Goal: Task Accomplishment & Management: Use online tool/utility

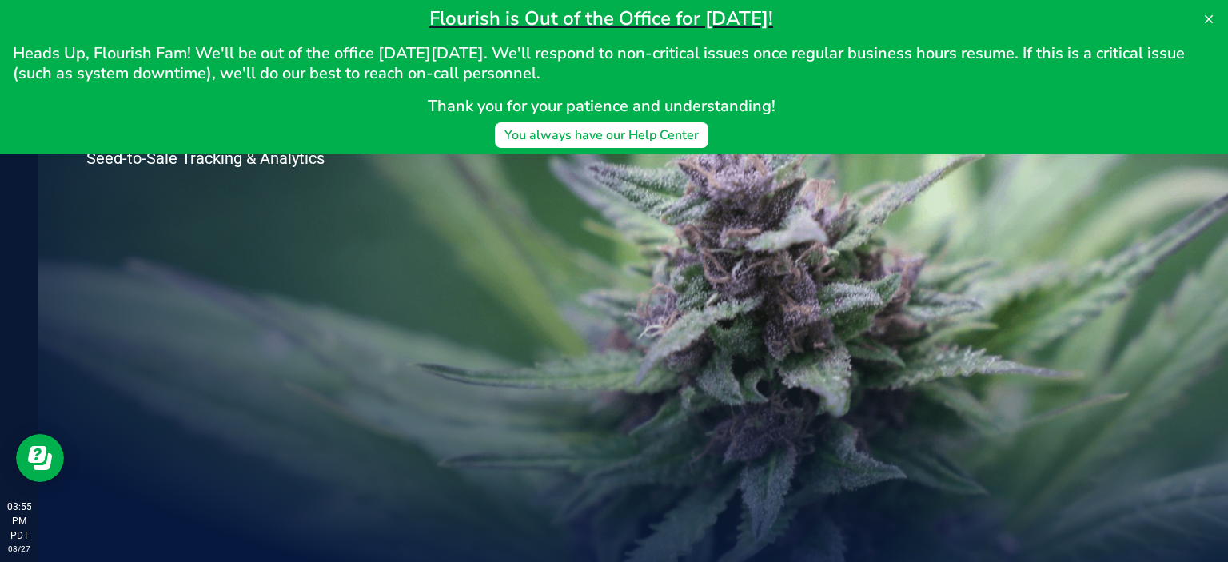
click at [351, 374] on div "Welcome to Flourish Software Seed-to-Sale Tracking & Analytics" at bounding box center [238, 300] width 400 height 524
click at [1209, 18] on icon at bounding box center [1209, 19] width 8 height 8
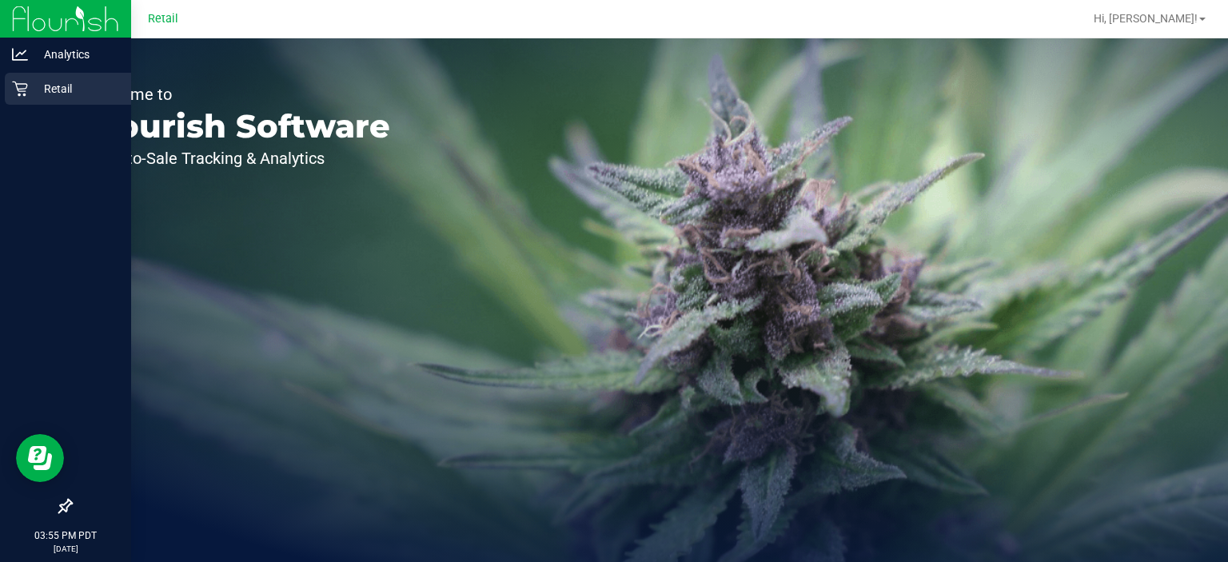
click at [34, 94] on p "Retail" at bounding box center [76, 88] width 96 height 19
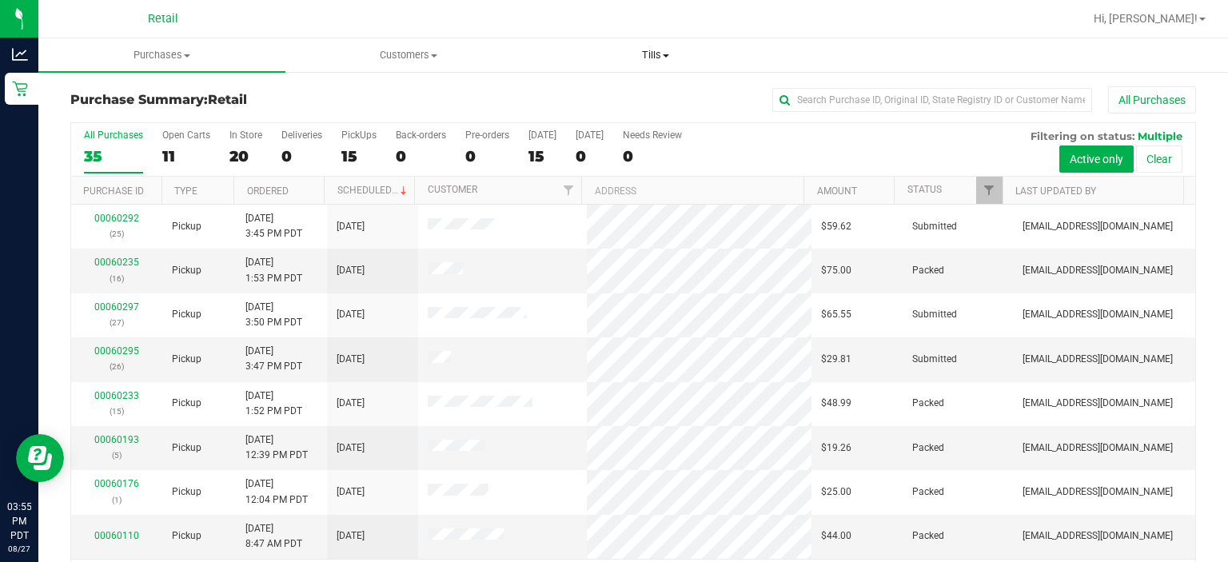
click at [666, 55] on span at bounding box center [666, 55] width 6 height 3
click at [604, 94] on span "Manage tills" at bounding box center [586, 97] width 108 height 14
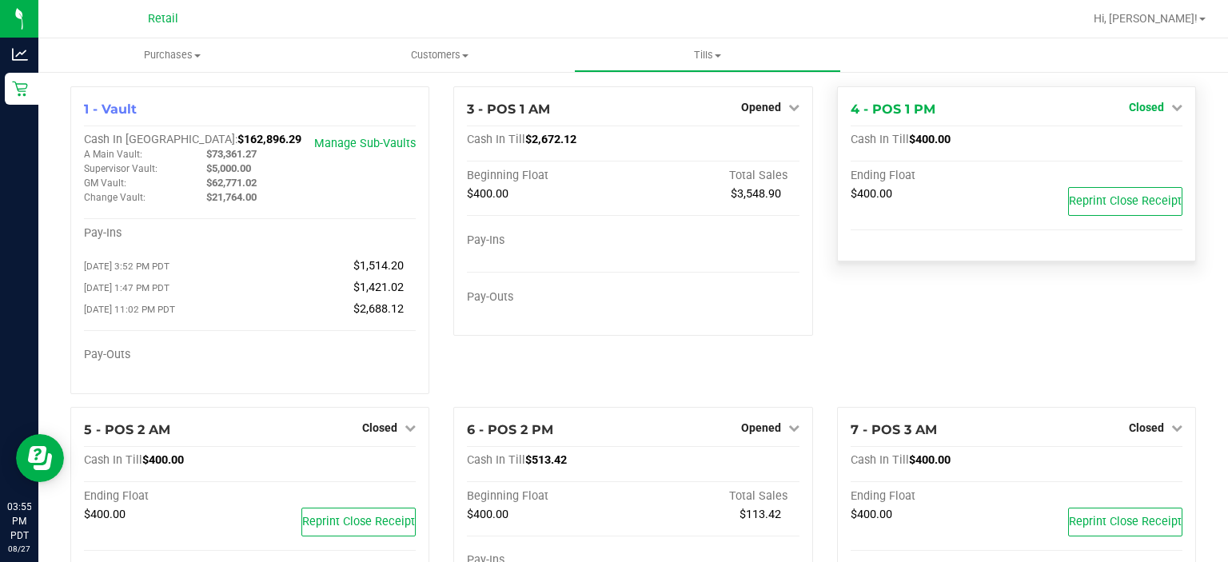
click at [1171, 106] on icon at bounding box center [1176, 107] width 11 height 11
click at [1143, 134] on link "Open Till" at bounding box center [1146, 140] width 42 height 13
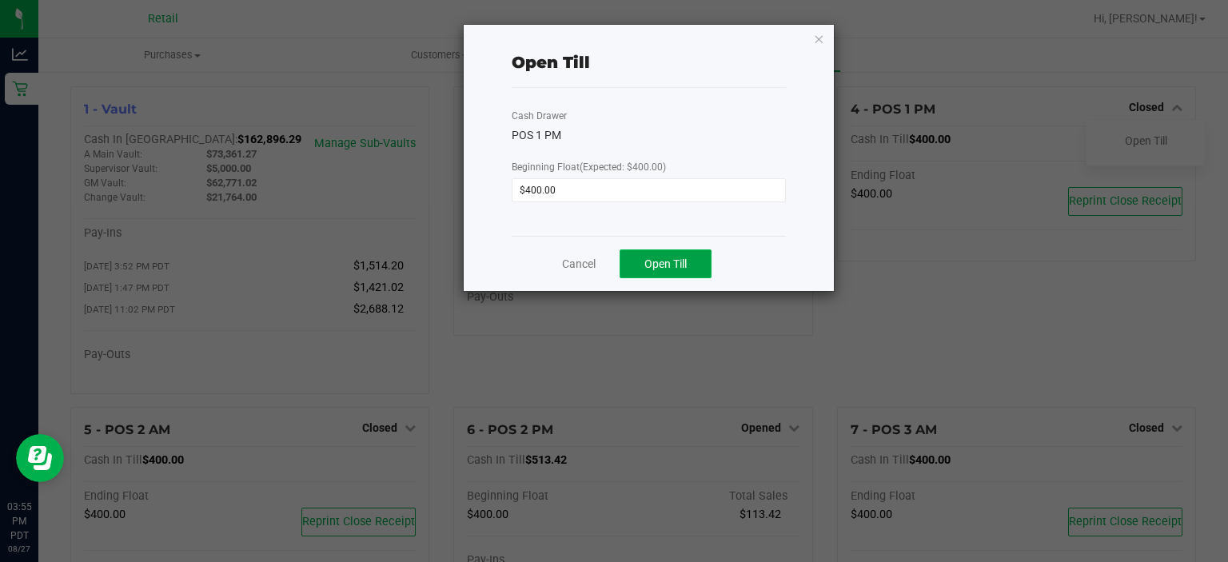
click at [672, 257] on span "Open Till" at bounding box center [665, 263] width 42 height 13
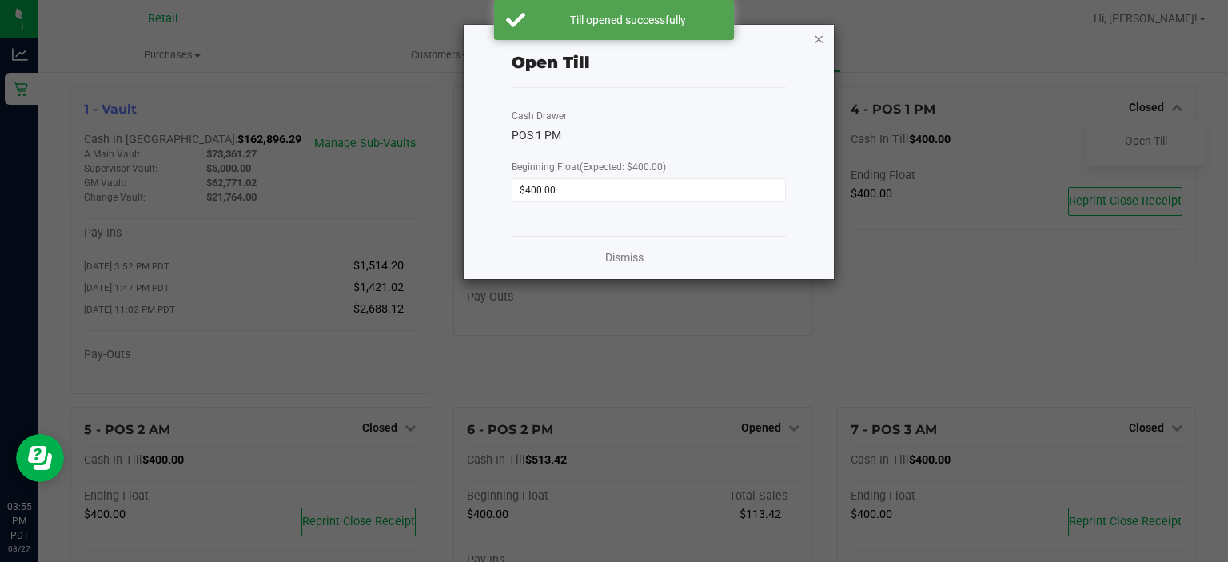
click at [819, 45] on icon "button" at bounding box center [819, 38] width 11 height 19
